Goal: Transaction & Acquisition: Book appointment/travel/reservation

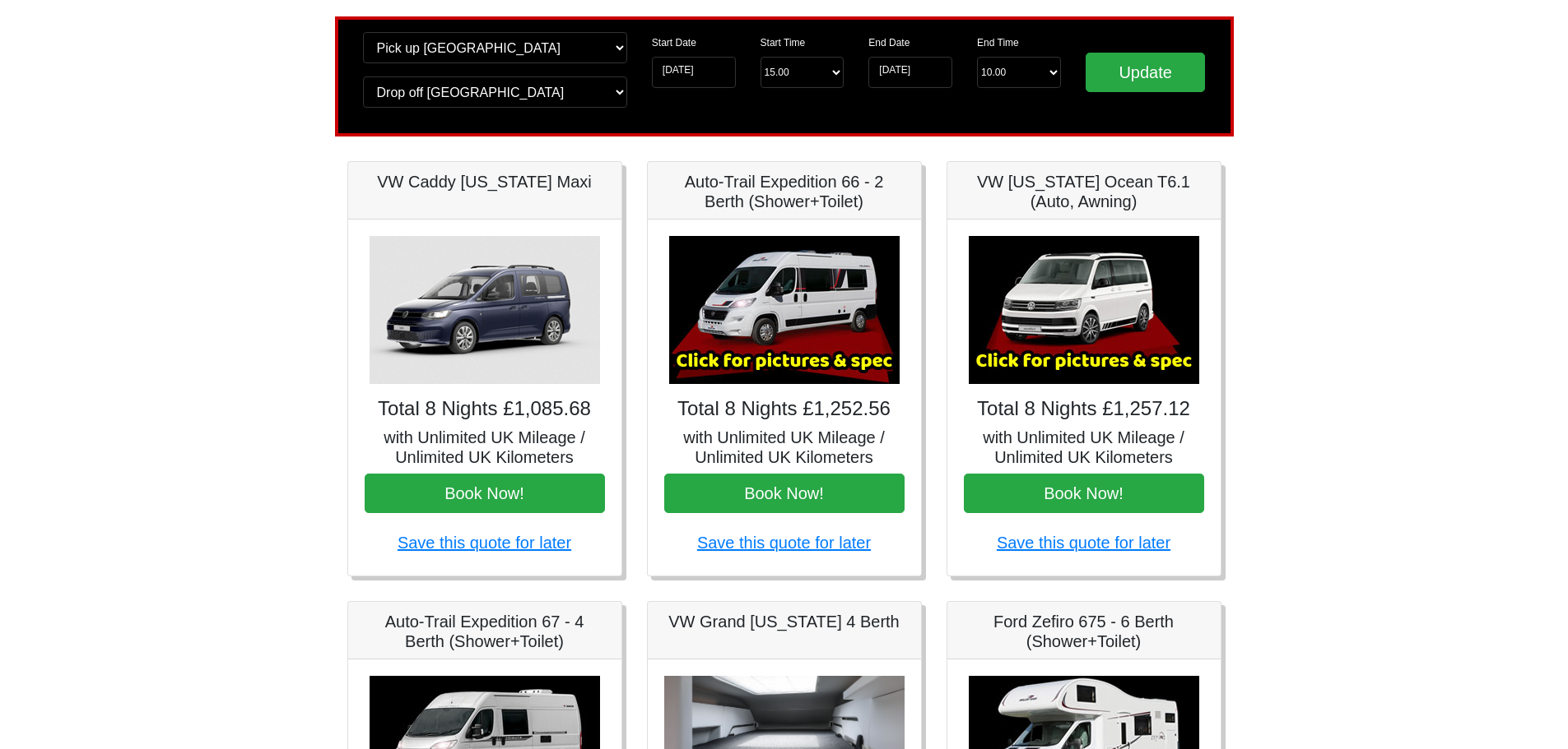
scroll to position [82, 0]
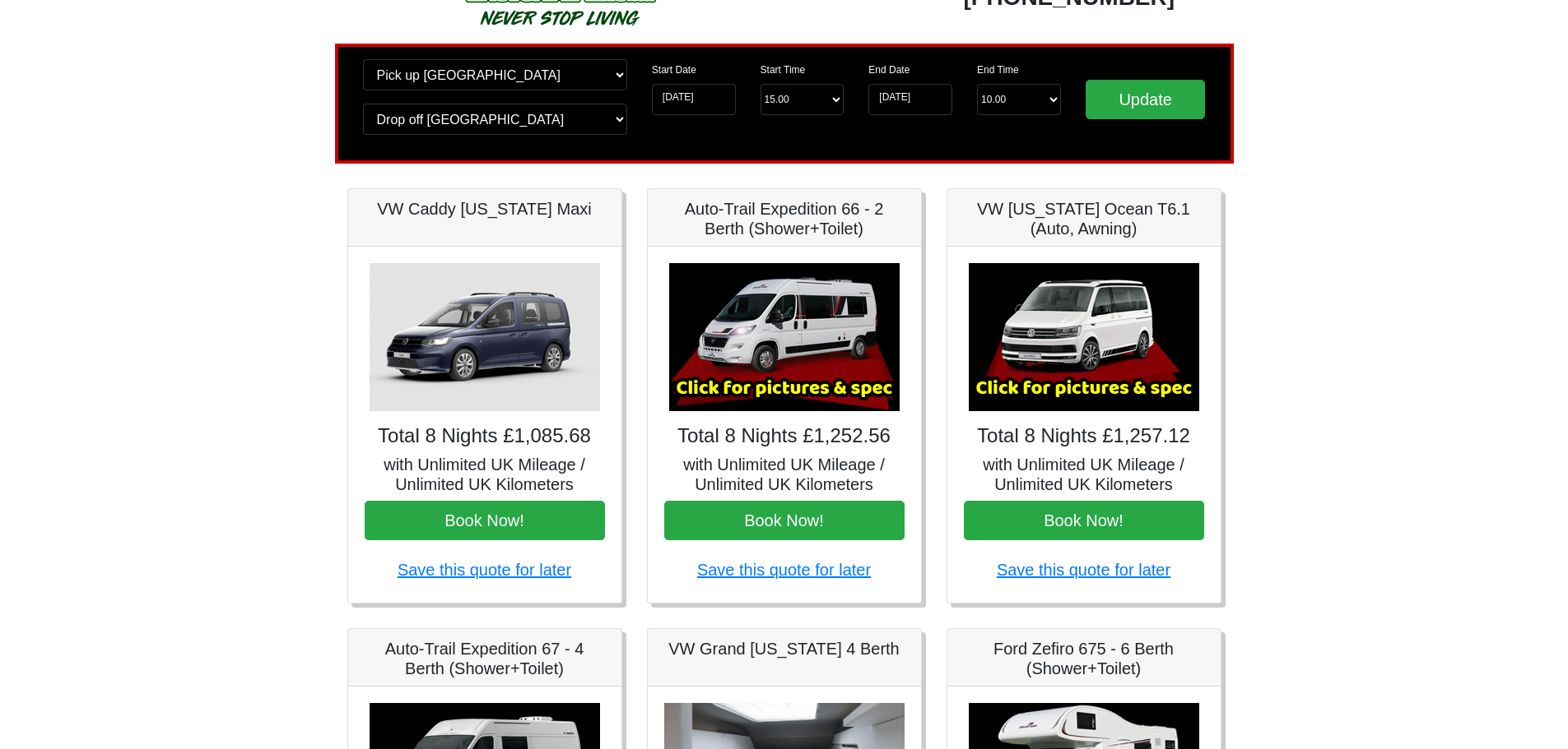
click at [476, 372] on img at bounding box center [485, 337] width 231 height 148
click at [472, 435] on h4 "Total 8 Nights £1,085.68" at bounding box center [485, 436] width 241 height 24
click at [483, 420] on div "Total 8 Nights £1,085.68 with Unlimited UK Mileage / Unlimited UK Kilometers Bo…" at bounding box center [484, 424] width 273 height 356
click at [459, 323] on img at bounding box center [485, 337] width 231 height 148
click at [511, 527] on button "Book Now!" at bounding box center [485, 521] width 241 height 40
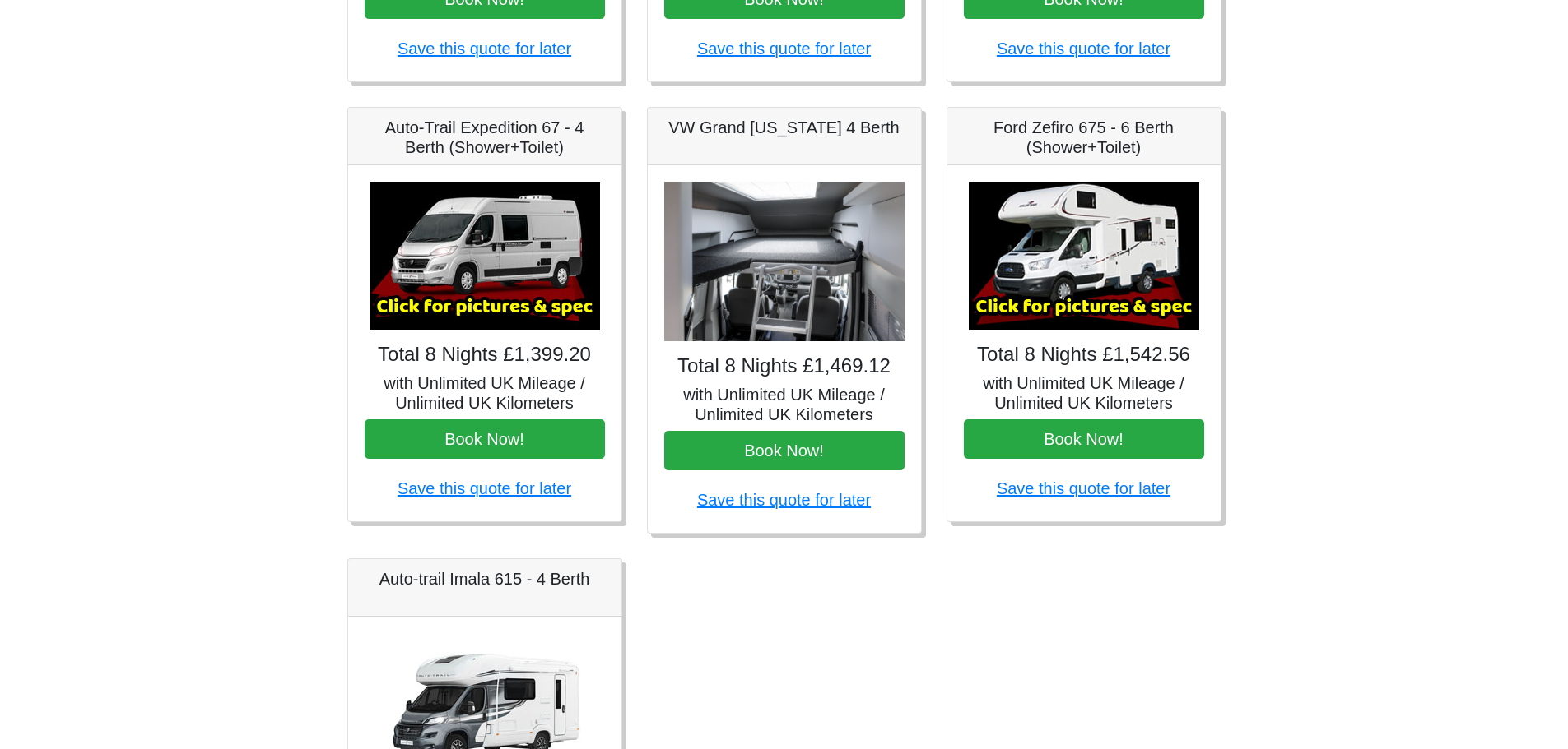
scroll to position [576, 0]
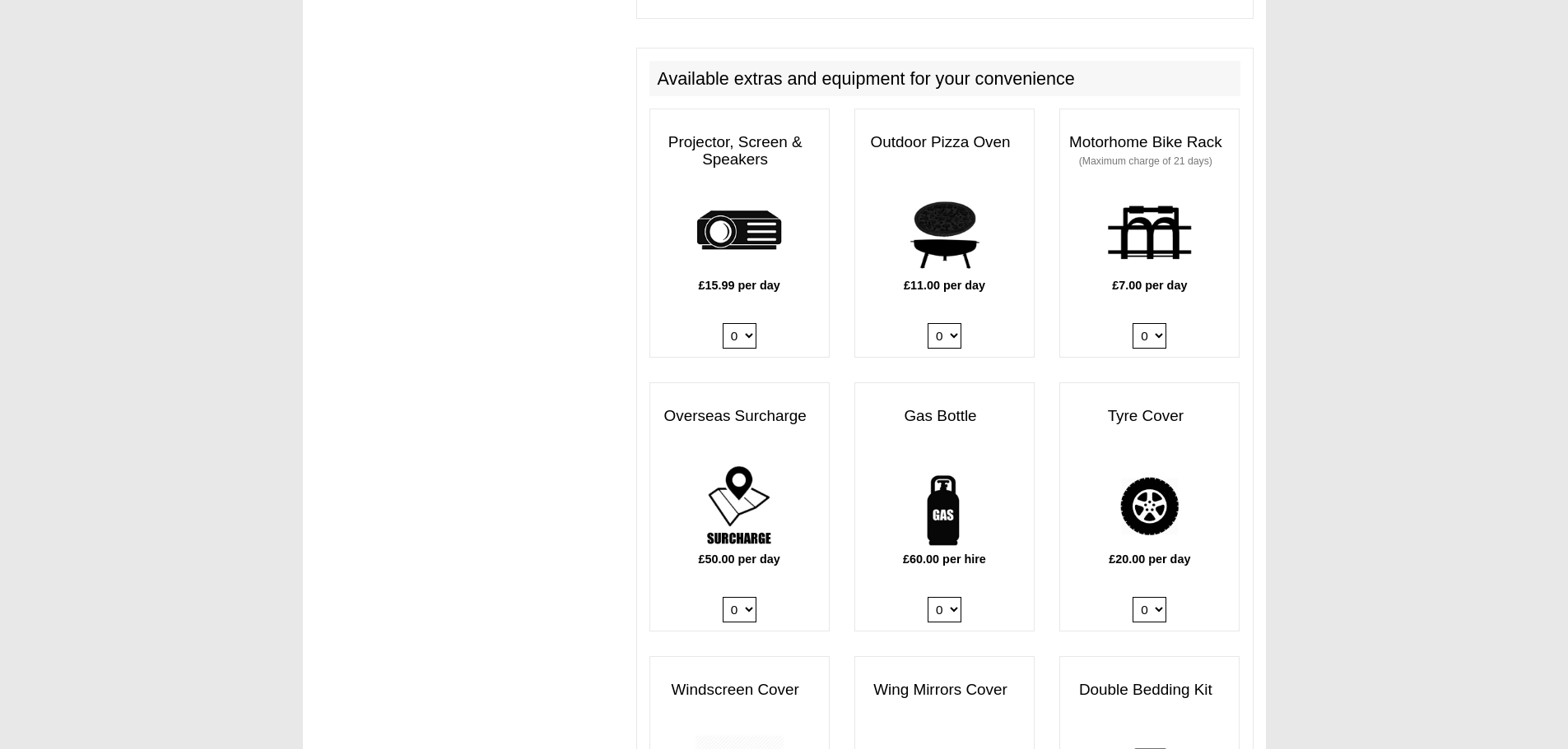
scroll to position [21, 0]
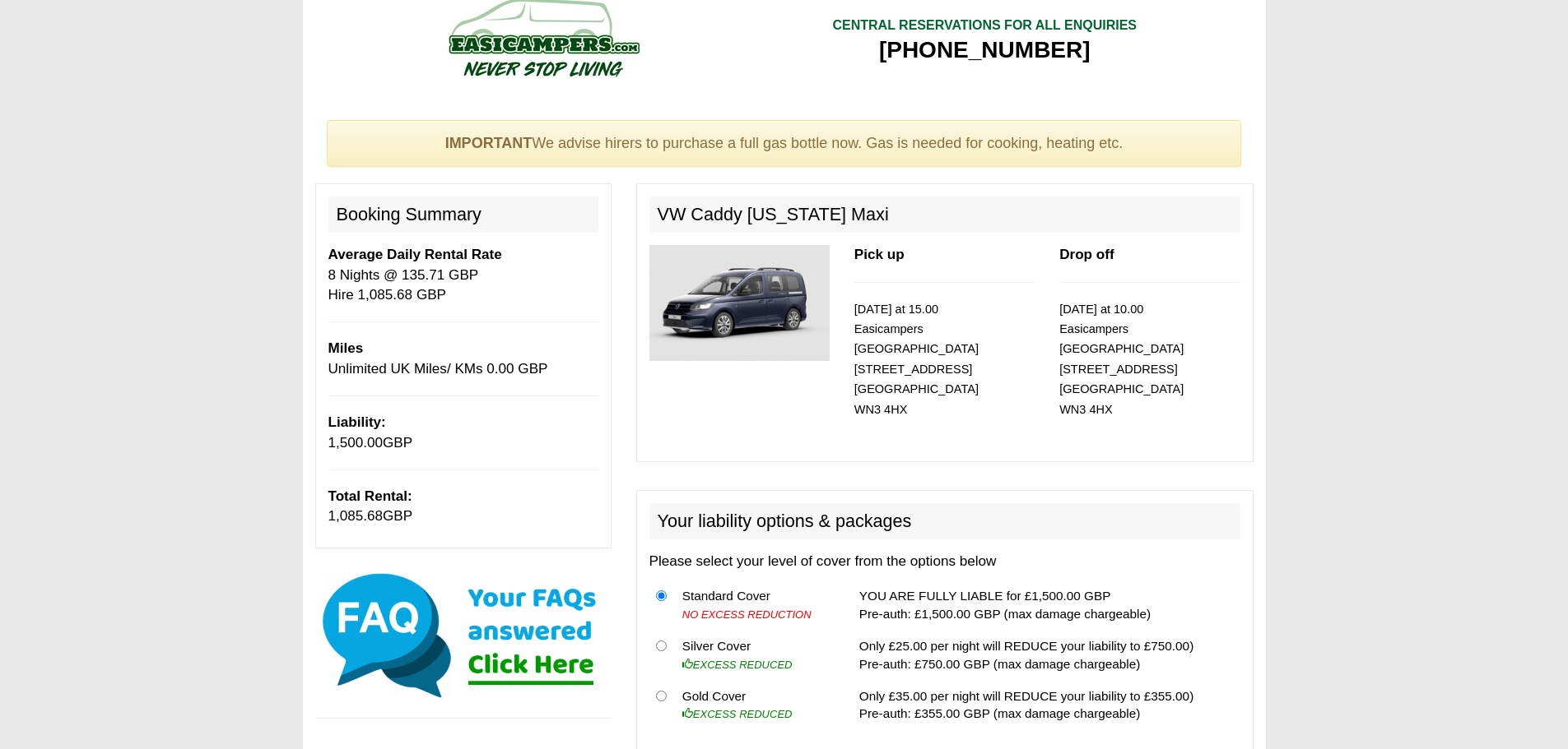
click at [775, 289] on img at bounding box center [739, 302] width 181 height 116
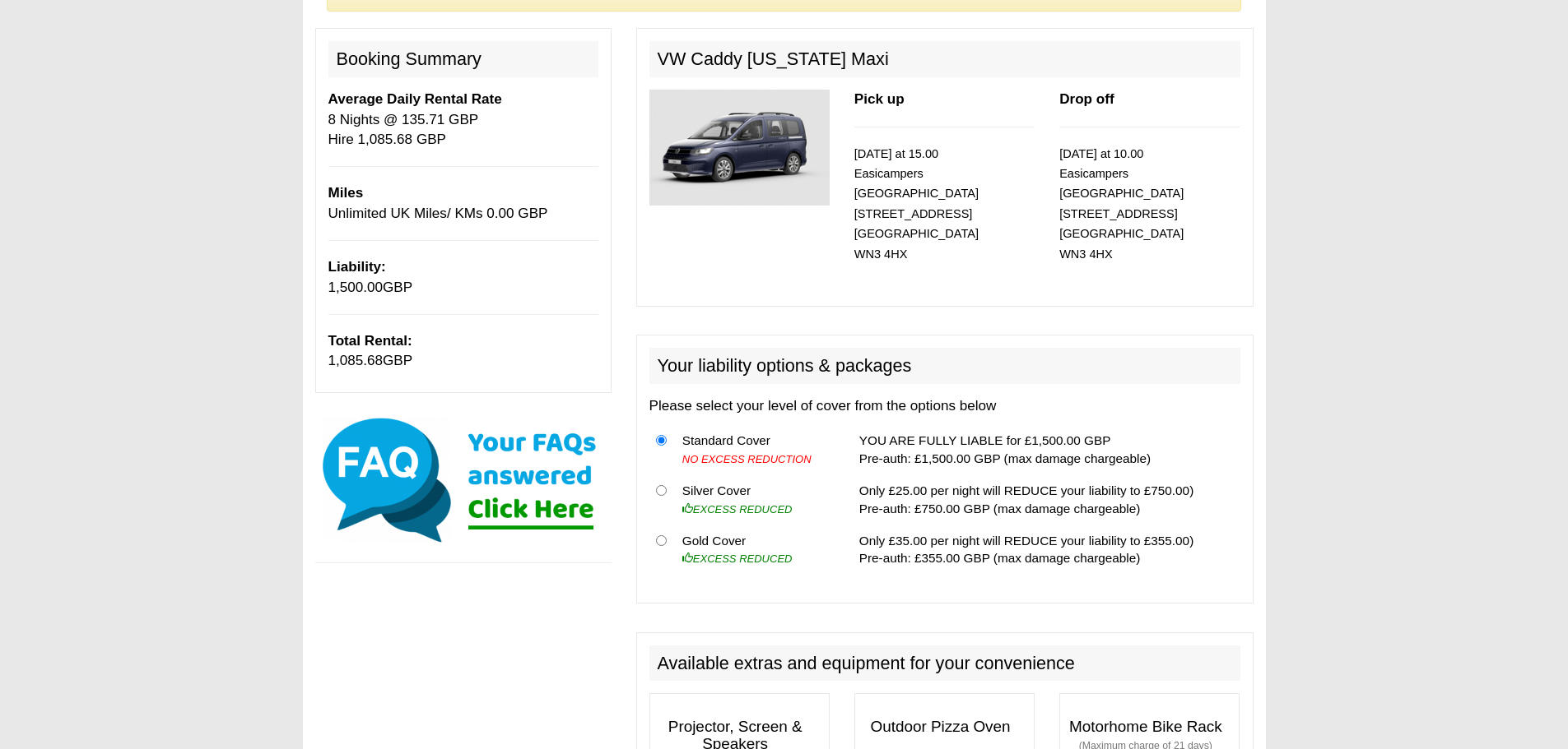
scroll to position [185, 0]
